Goal: Find specific page/section: Locate item on page

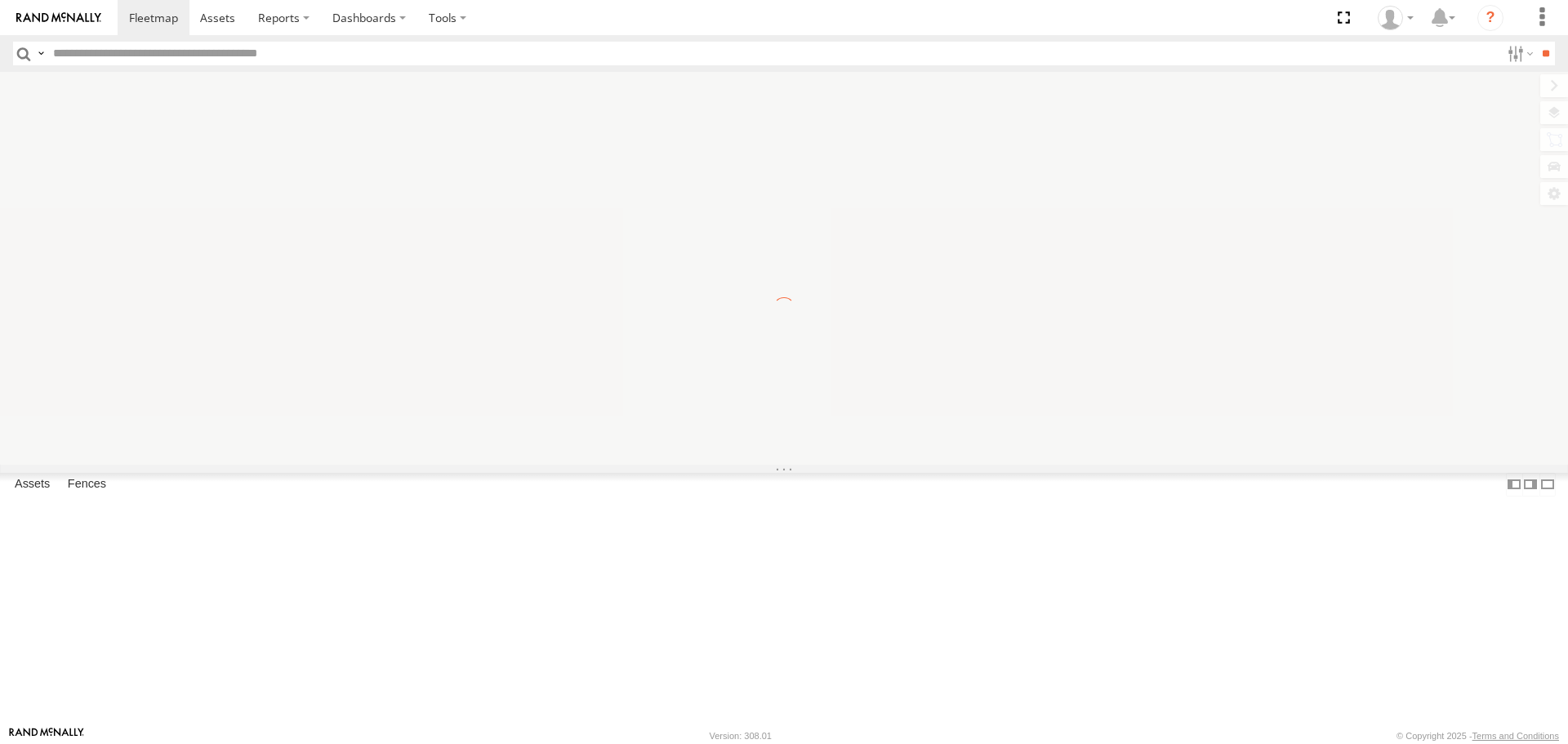
click at [188, 47] on input "text" at bounding box center [773, 54] width 1454 height 24
click at [178, 54] on input "text" at bounding box center [773, 54] width 1454 height 24
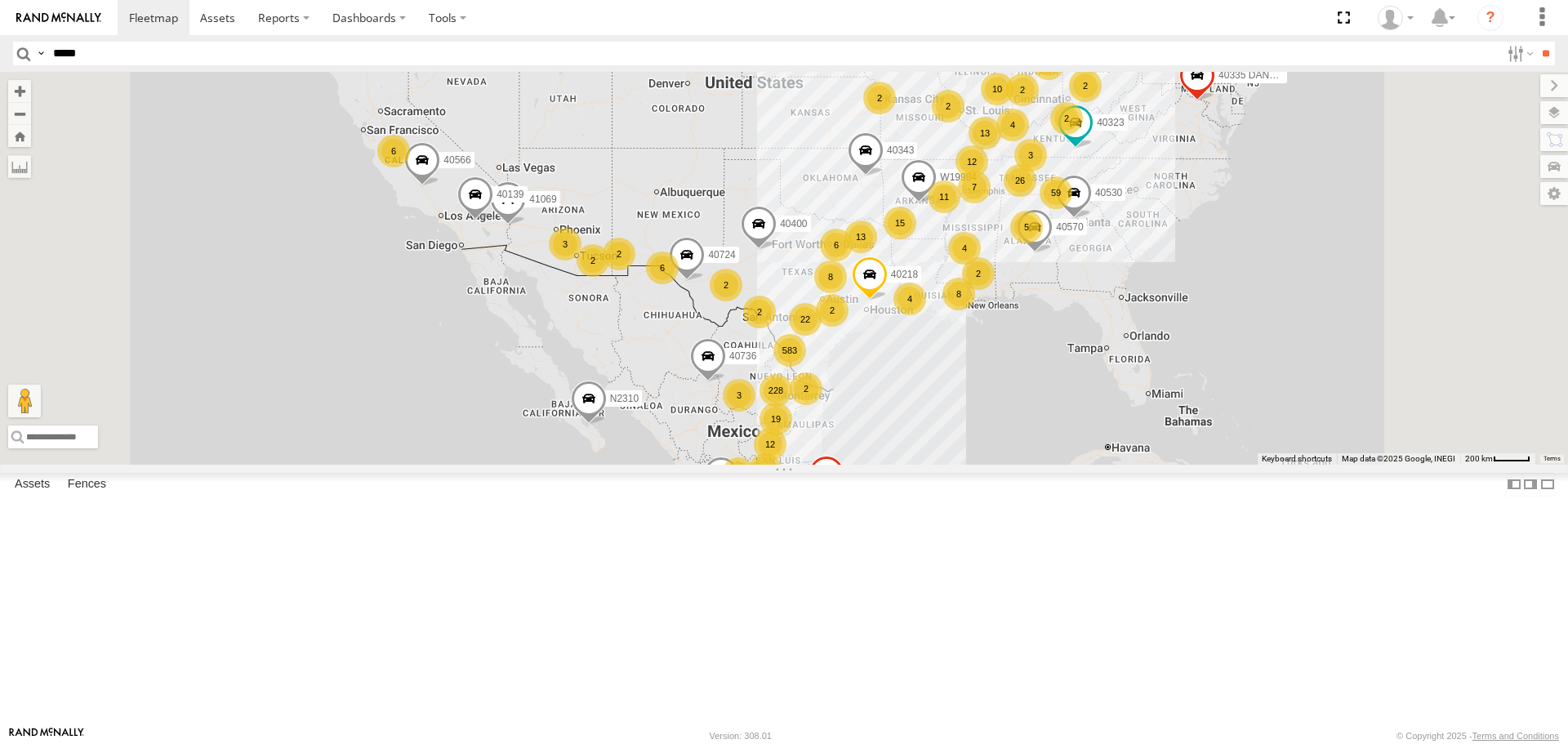
type input "*****"
click at [1537, 42] on input "**" at bounding box center [1546, 54] width 19 height 24
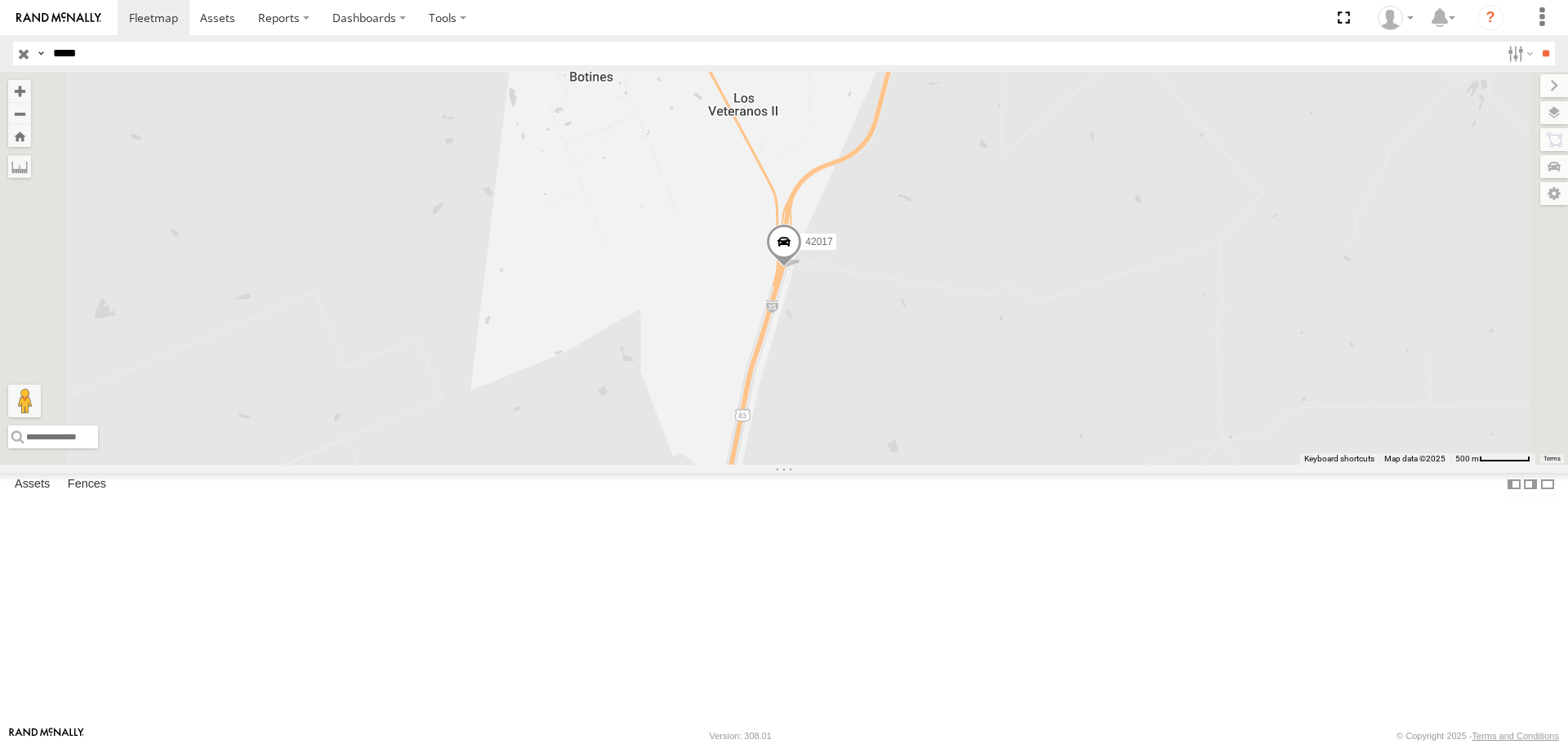
click at [0, 0] on div "All Assets" at bounding box center [0, 0] width 0 height 0
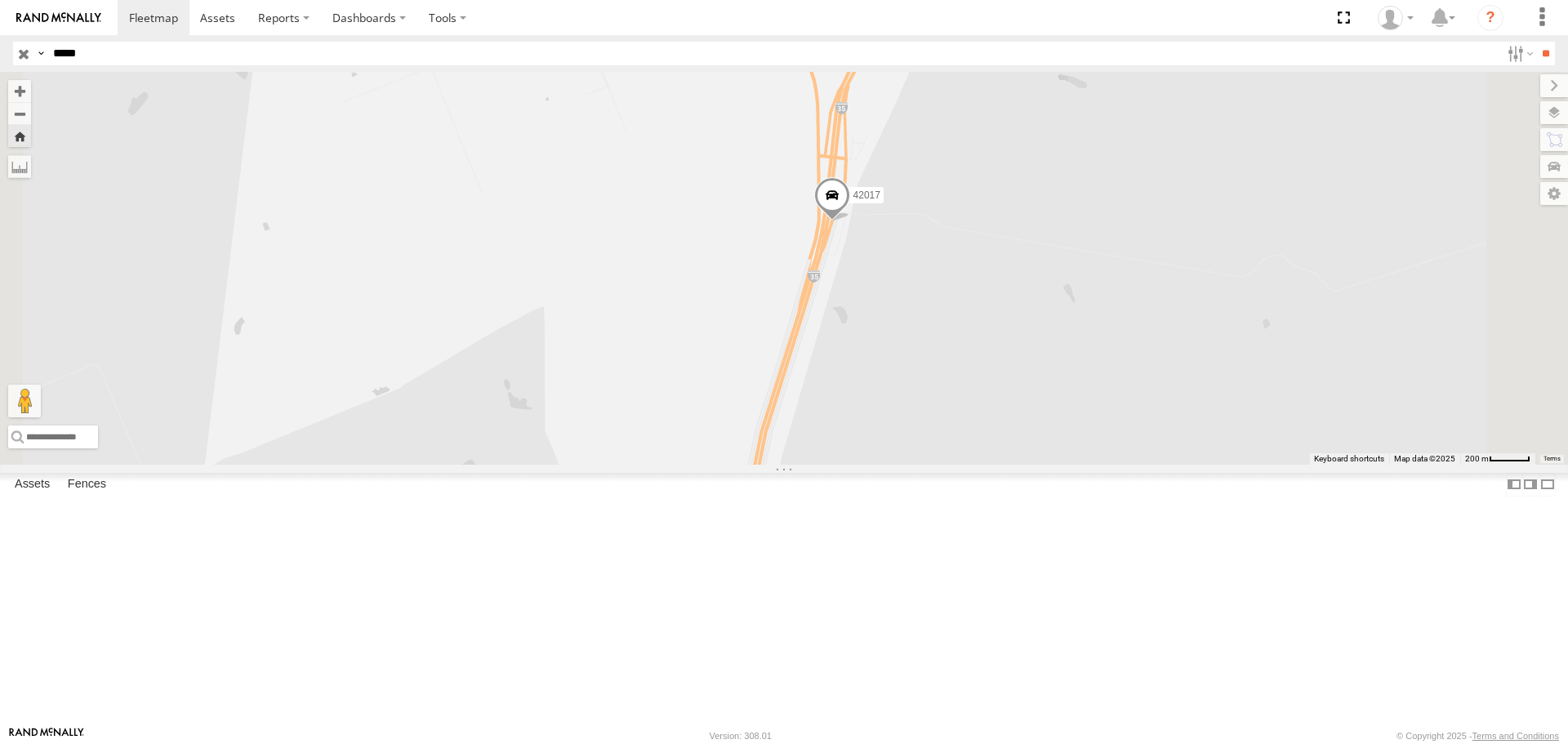
click at [850, 222] on span at bounding box center [832, 199] width 36 height 44
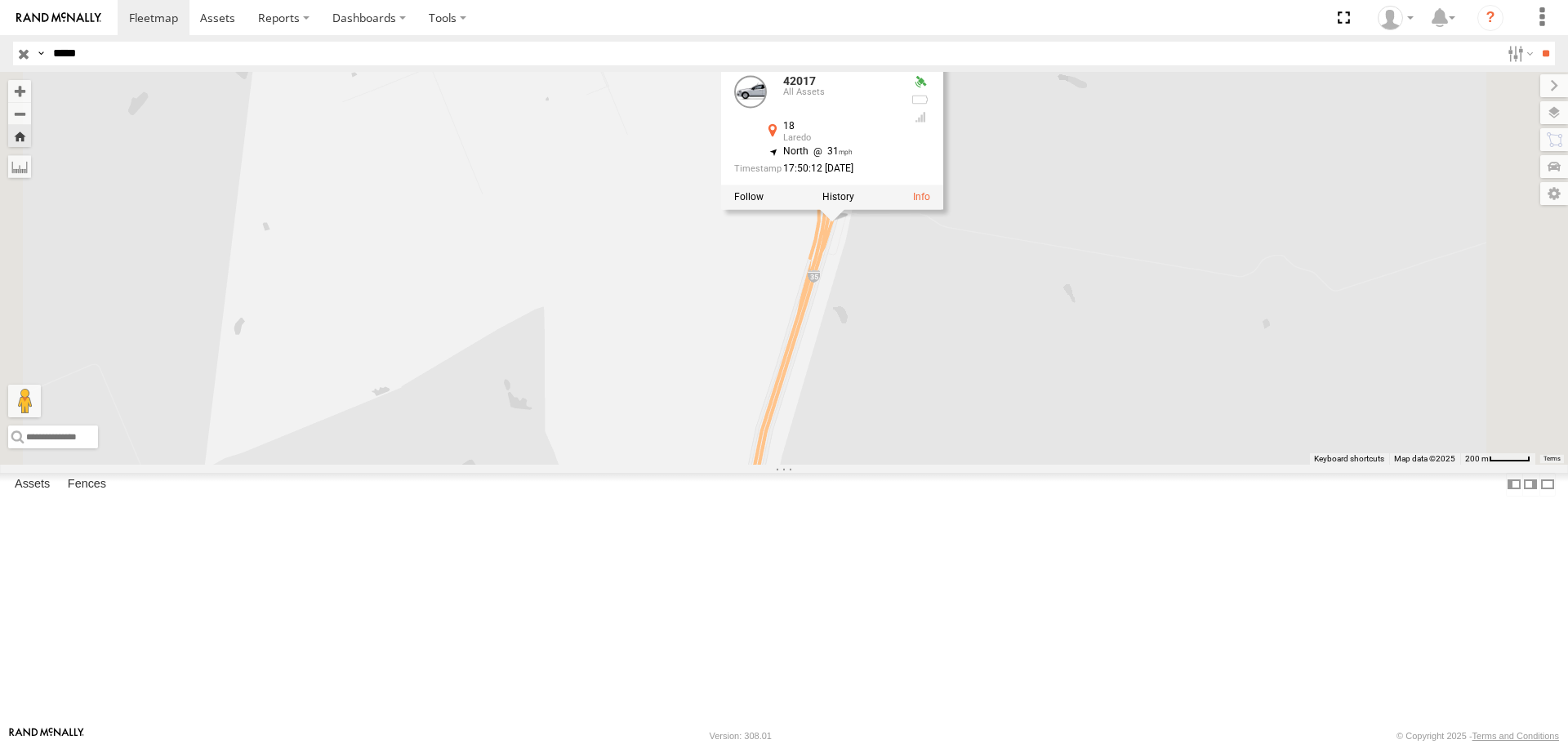
click at [1130, 434] on div "42017 42017 All Assets 18 Laredo 27.75529 , -99.43869 North 31 17:50:12 [DATE]" at bounding box center [784, 267] width 1568 height 392
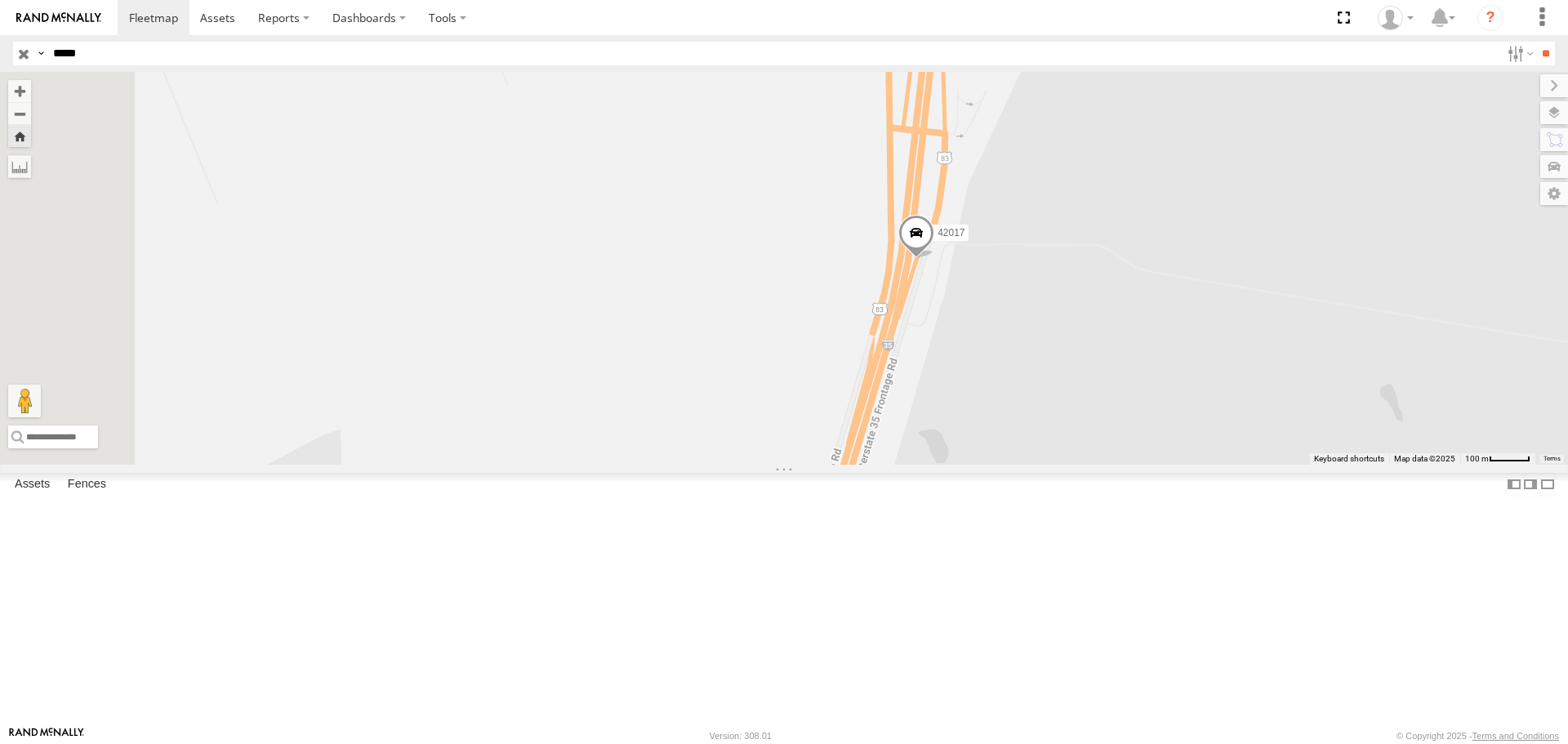
drag, startPoint x: 1085, startPoint y: 333, endPoint x: 1217, endPoint y: 388, distance: 143.0
click at [1212, 405] on div "42017" at bounding box center [784, 267] width 1568 height 392
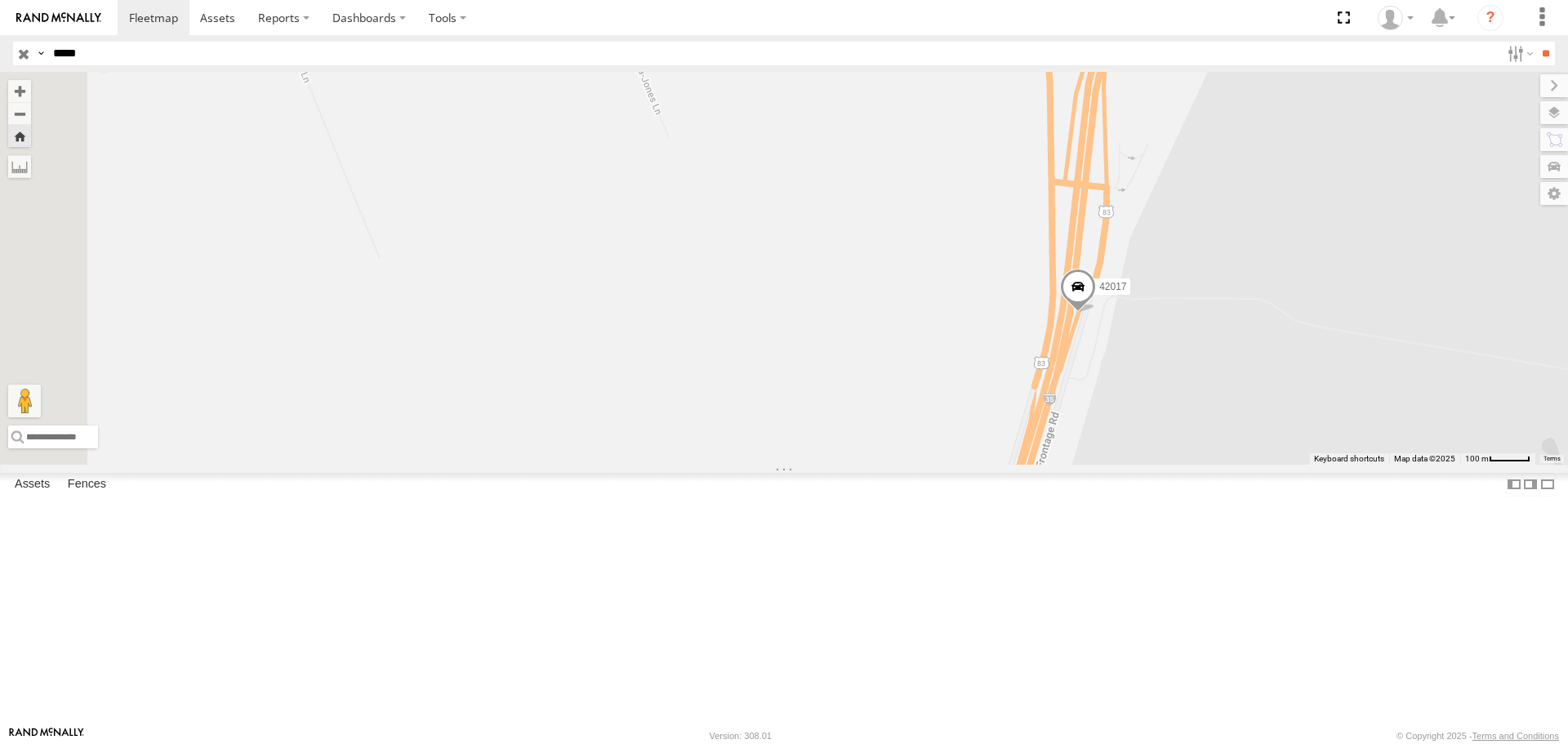
click at [1250, 379] on div "42017" at bounding box center [784, 267] width 1568 height 392
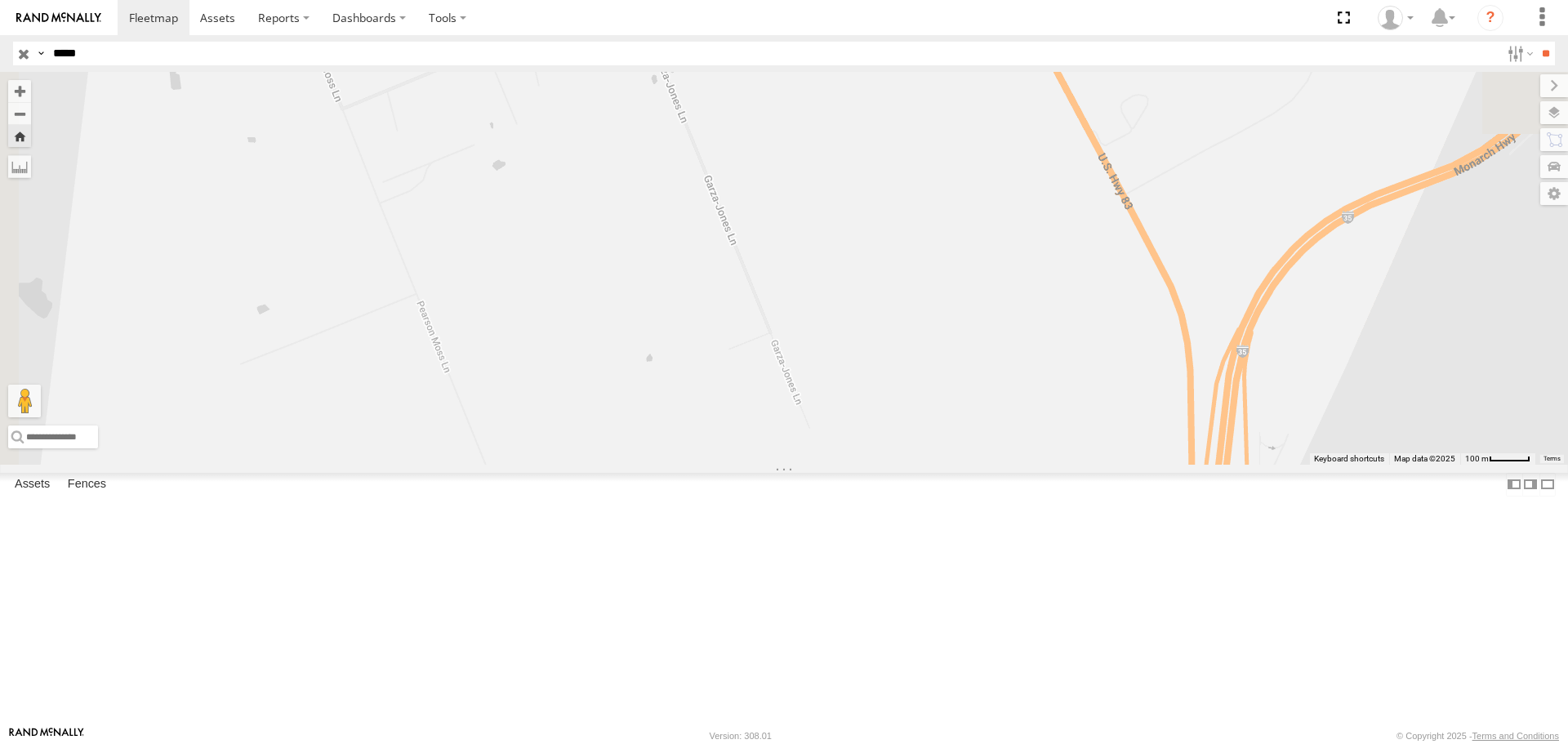
drag, startPoint x: 1178, startPoint y: 255, endPoint x: 1228, endPoint y: 330, distance: 90.1
click at [1228, 330] on div "42017" at bounding box center [784, 267] width 1568 height 392
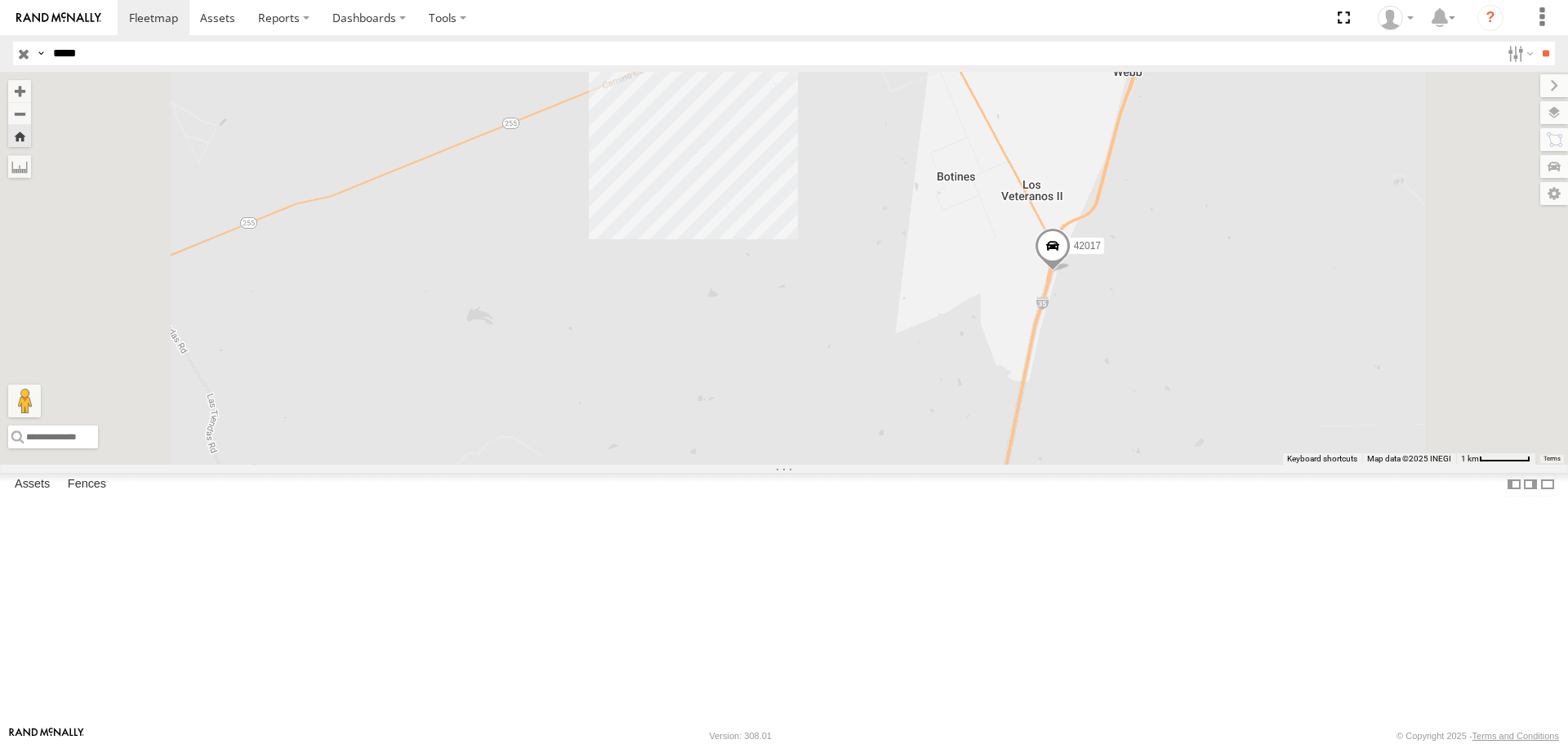
click at [1071, 272] on span at bounding box center [1053, 249] width 36 height 44
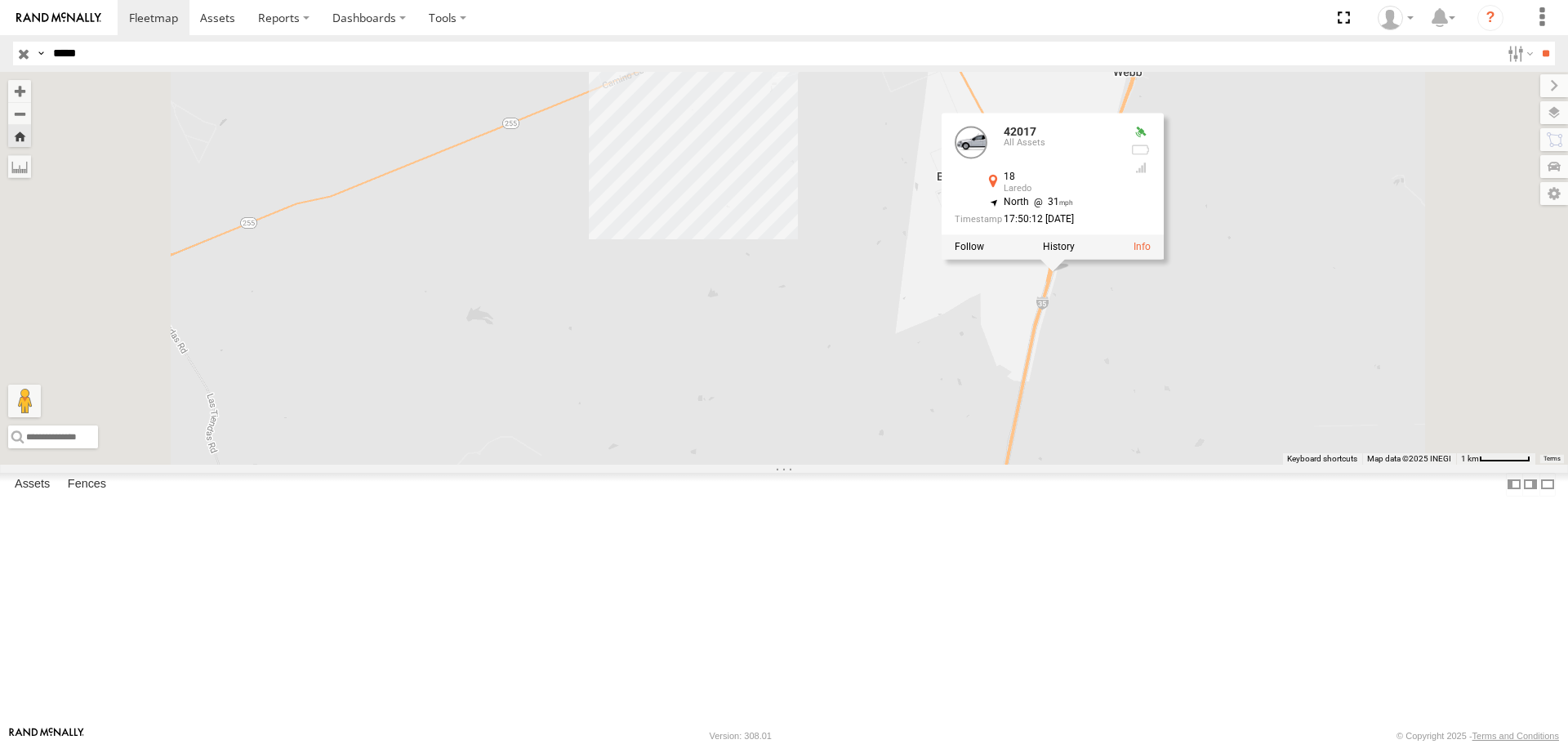
click at [1246, 350] on div "42017 42017 All Assets 18 Laredo 27.75529 , -99.43869 North 31 17:50:12 [DATE]" at bounding box center [784, 267] width 1568 height 392
